Goal: Transaction & Acquisition: Obtain resource

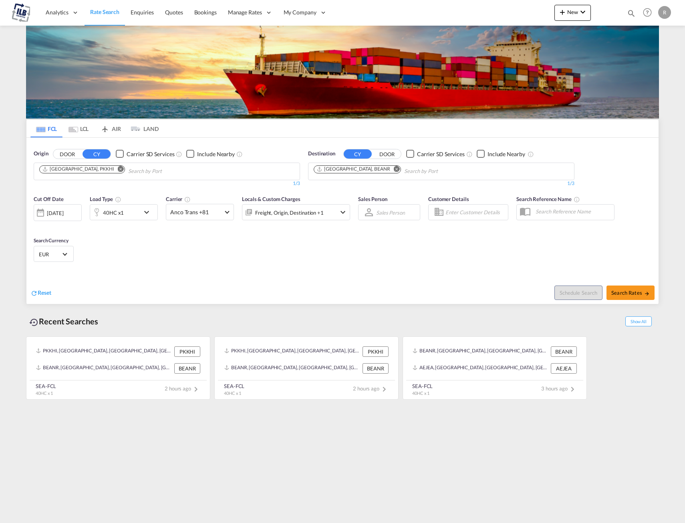
click at [118, 170] on md-icon "Remove" at bounding box center [121, 169] width 6 height 6
click at [393, 170] on md-icon "Remove" at bounding box center [396, 169] width 6 height 6
click at [236, 170] on body "Analytics Dashboard Rate Search Enquiries Quotes Bookings" at bounding box center [342, 261] width 685 height 523
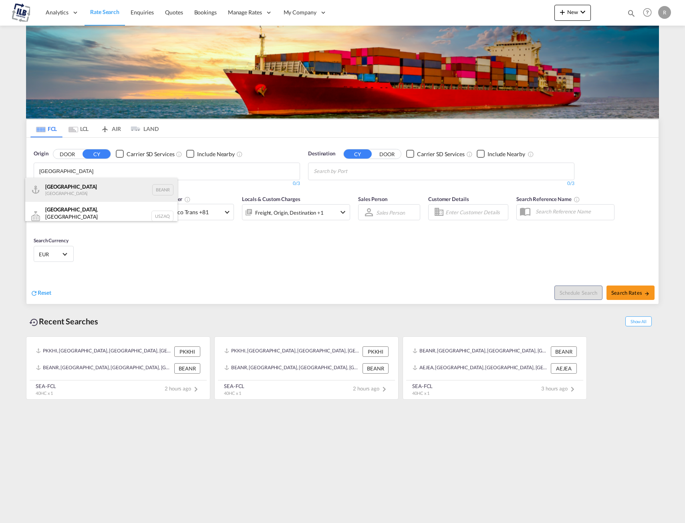
type input "[GEOGRAPHIC_DATA]"
click at [123, 189] on div "Antwerp [GEOGRAPHIC_DATA] BEANR" at bounding box center [101, 190] width 152 height 24
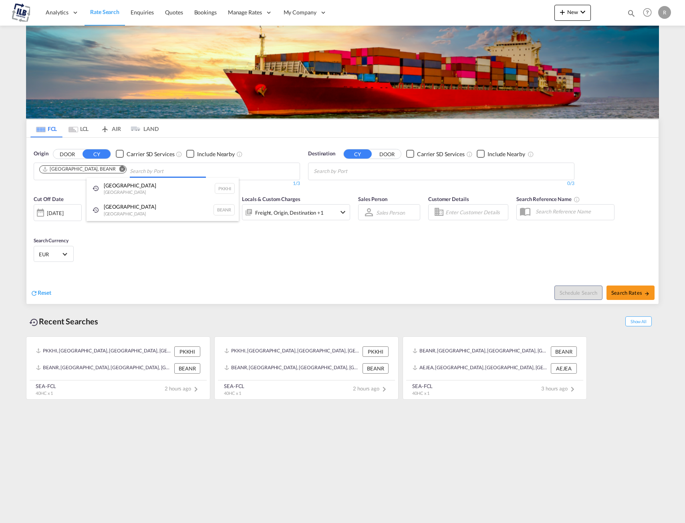
click at [143, 171] on body "Analytics Dashboard Rate Search Enquiries Quotes Bookings" at bounding box center [342, 261] width 685 height 523
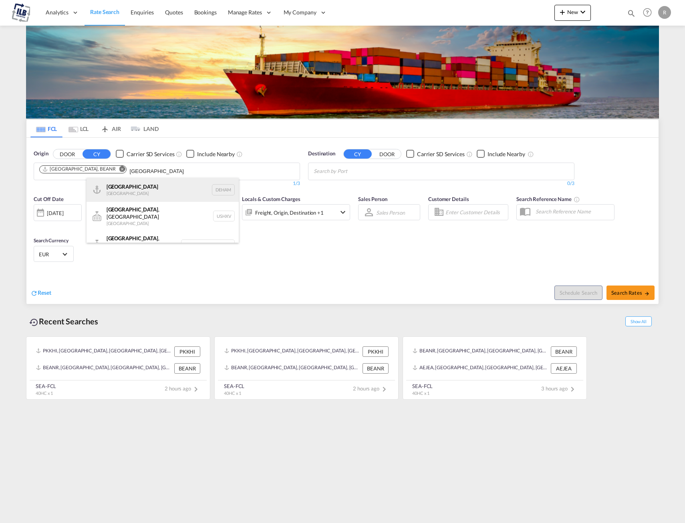
type input "[GEOGRAPHIC_DATA]"
click at [144, 191] on div "[GEOGRAPHIC_DATA] [GEOGRAPHIC_DATA] DEHAM" at bounding box center [162, 190] width 152 height 24
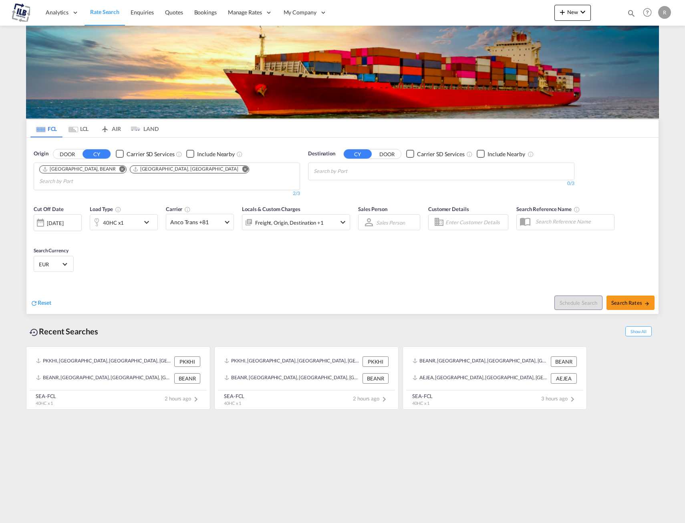
click at [199, 167] on body "Analytics Dashboard Rate Search Enquiries Quotes Bookings" at bounding box center [342, 261] width 685 height 523
type input "[PERSON_NAME]"
click at [194, 192] on div "[PERSON_NAME] haven [GEOGRAPHIC_DATA] DEBRV" at bounding box center [227, 190] width 152 height 24
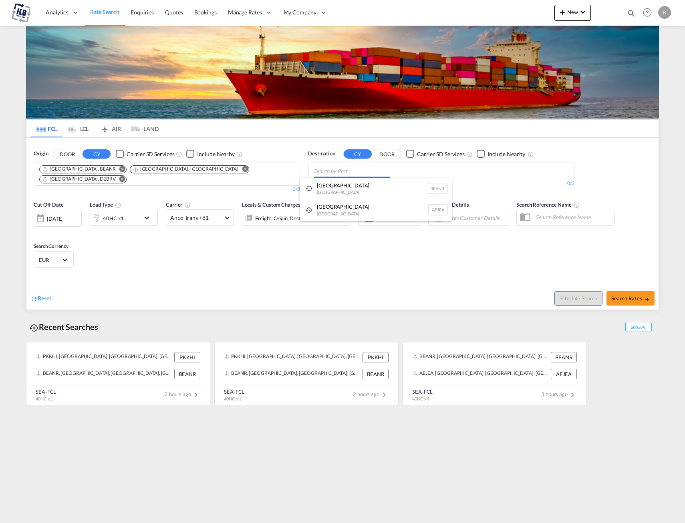
click at [344, 173] on body "Analytics Dashboard Rate Search Enquiries Quotes Bookings" at bounding box center [342, 261] width 685 height 523
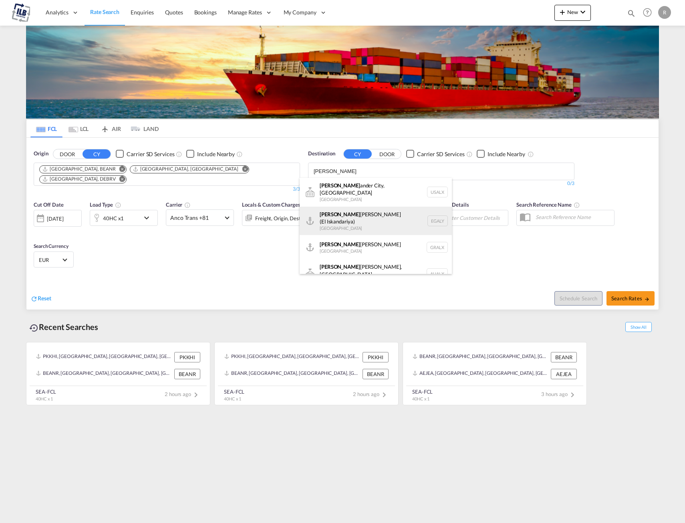
type input "[PERSON_NAME]"
click at [373, 213] on div "[PERSON_NAME] ([PERSON_NAME]) [GEOGRAPHIC_DATA] EGALY" at bounding box center [375, 221] width 152 height 29
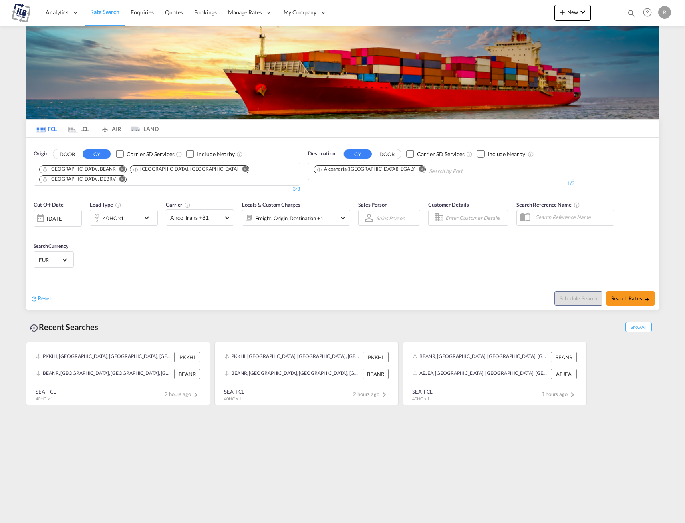
click at [124, 213] on div "40HC x1" at bounding box center [115, 218] width 50 height 16
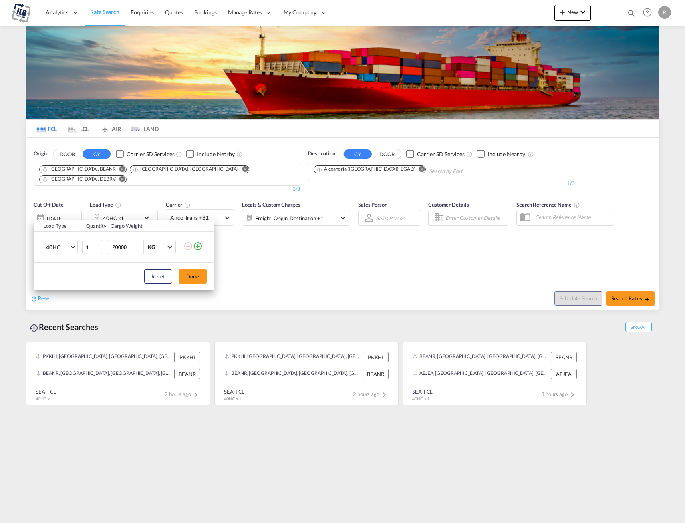
click at [198, 246] on md-icon "icon-plus-circle-outline" at bounding box center [198, 246] width 10 height 10
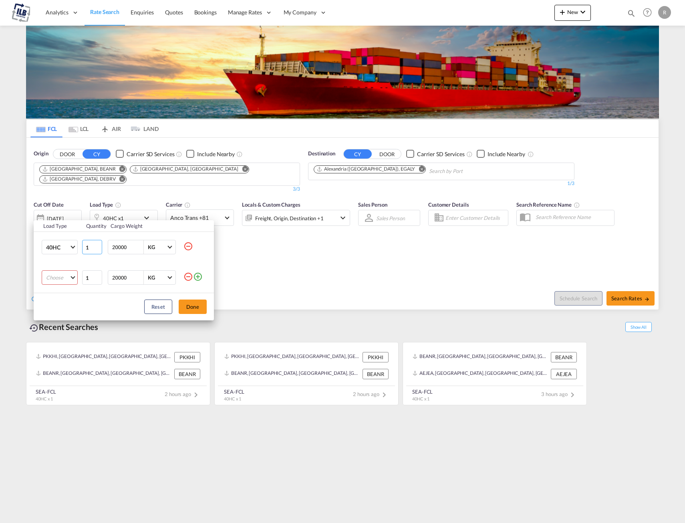
click at [87, 251] on input "1" at bounding box center [92, 247] width 20 height 14
click at [91, 247] on input "1" at bounding box center [92, 247] width 20 height 14
click at [188, 277] on md-icon "icon-minus-circle-outline" at bounding box center [188, 277] width 10 height 10
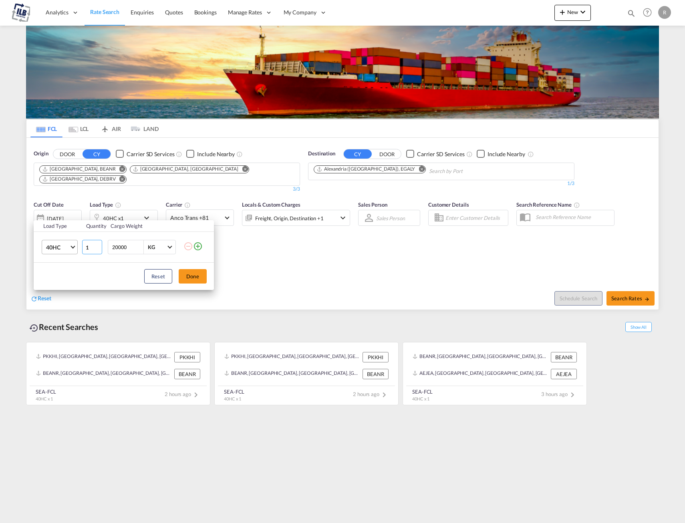
drag, startPoint x: 90, startPoint y: 249, endPoint x: 54, endPoint y: 252, distance: 36.1
click at [58, 253] on tr "40HC 20GP 40GP 40HC 45HC 20RE 40RE 40HR 20OT 40OT 20FR 40FR 40NR 20NR 45S 20TK …" at bounding box center [124, 247] width 180 height 31
type input "3"
click at [197, 278] on button "Done" at bounding box center [193, 276] width 28 height 14
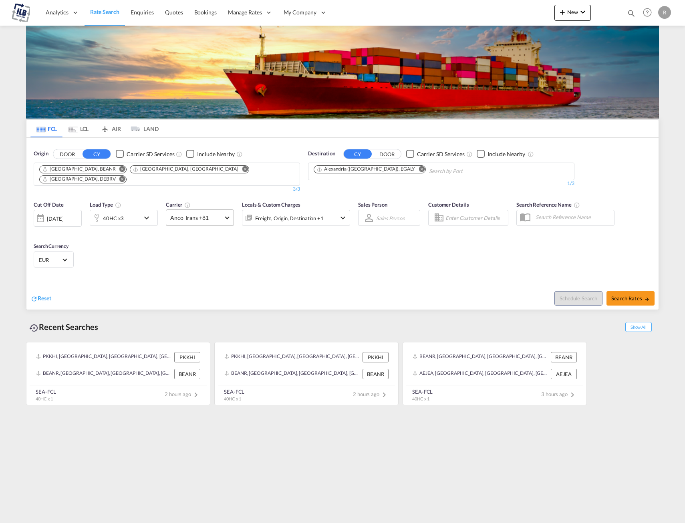
click at [224, 215] on md-select-value "Anco Trans +81" at bounding box center [199, 218] width 67 height 16
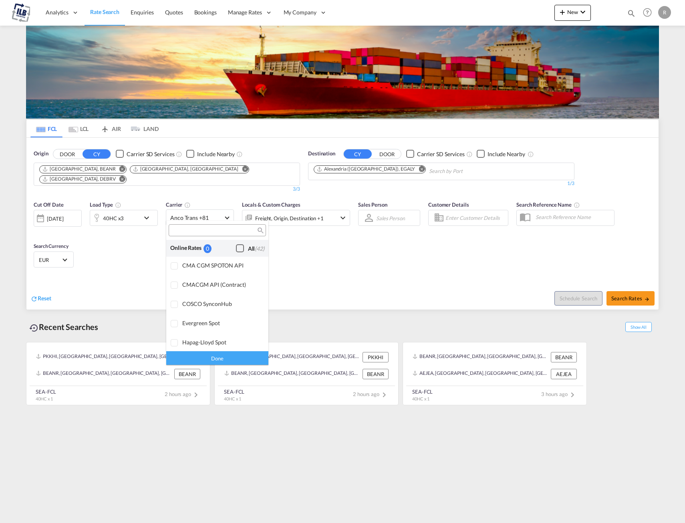
click at [236, 250] on div "Checkbox No Ink" at bounding box center [240, 248] width 8 height 8
click at [215, 360] on div "Done" at bounding box center [217, 358] width 102 height 14
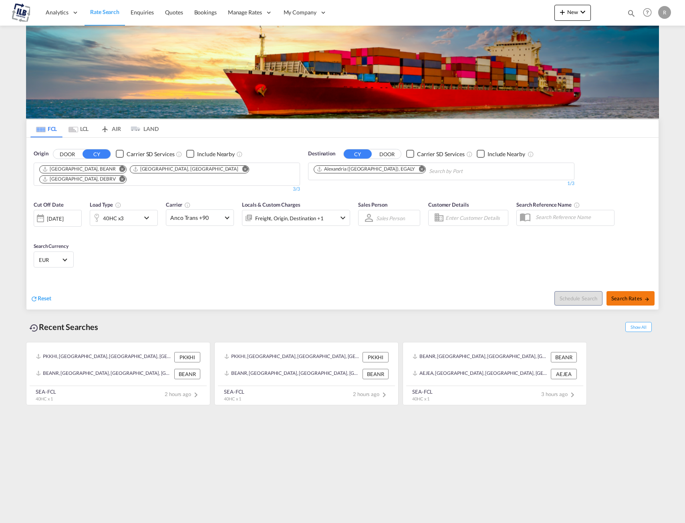
click at [623, 295] on span "Search Rates" at bounding box center [630, 298] width 38 height 6
type input "BEANR,DEHAM,DEBRV to EGALY / [DATE]"
